Goal: Check status: Check status

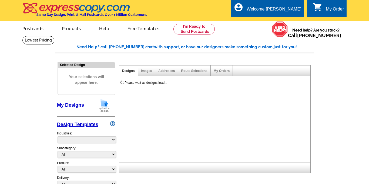
select select "785"
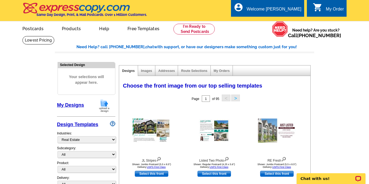
click at [322, 10] on link "0 shopping_cart My Order" at bounding box center [328, 9] width 31 height 7
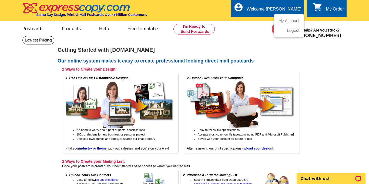
click at [276, 7] on div "Welcome [PERSON_NAME]" at bounding box center [274, 11] width 55 height 8
click at [284, 21] on link "My Account" at bounding box center [287, 20] width 23 height 5
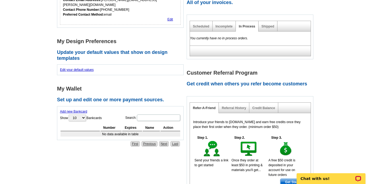
scroll to position [169, 0]
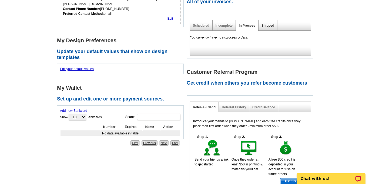
click at [263, 27] on link "Shipped" at bounding box center [267, 26] width 13 height 4
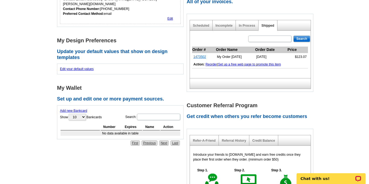
click at [200, 58] on link "1473502" at bounding box center [199, 57] width 13 height 4
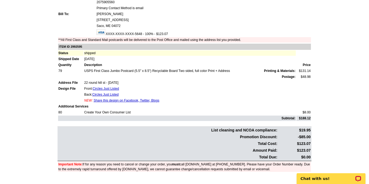
scroll to position [69, 0]
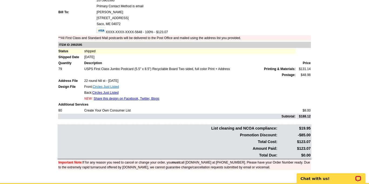
click at [106, 85] on link "Circles Just Listed" at bounding box center [106, 87] width 26 height 4
click at [108, 93] on link "Circles Just Listed" at bounding box center [105, 93] width 26 height 4
